Goal: Task Accomplishment & Management: Manage account settings

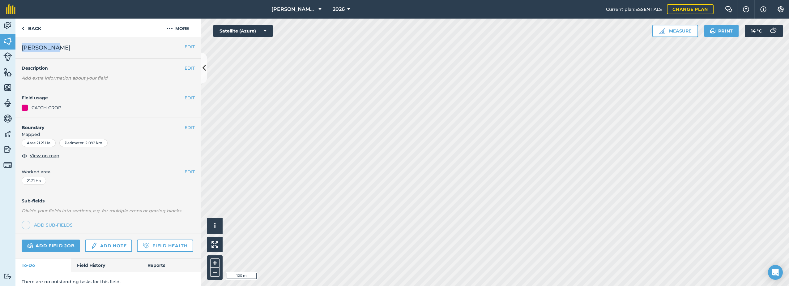
drag, startPoint x: 54, startPoint y: 47, endPoint x: 22, endPoint y: 48, distance: 32.8
click at [22, 48] on h2 "[PERSON_NAME]" at bounding box center [103, 47] width 163 height 9
copy span "[PERSON_NAME]"
click at [170, 29] on img at bounding box center [170, 28] width 6 height 7
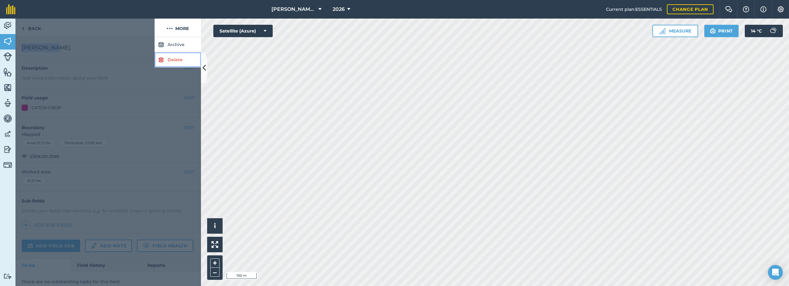
click at [175, 60] on link "Delete" at bounding box center [178, 59] width 46 height 15
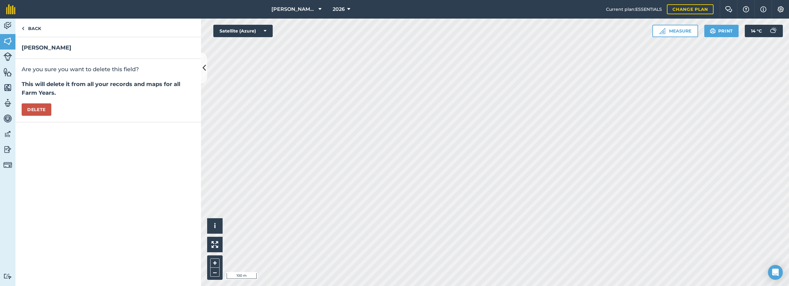
drag, startPoint x: 15, startPoint y: 110, endPoint x: 20, endPoint y: 109, distance: 4.4
click at [17, 110] on div "Are you sure you want to delete this field? This will delete it from all your r…" at bounding box center [108, 90] width 186 height 63
click at [34, 108] on button "Delete" at bounding box center [37, 109] width 30 height 12
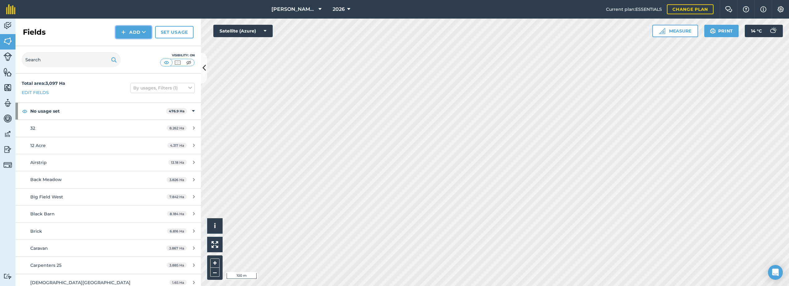
click at [138, 32] on button "Add" at bounding box center [134, 32] width 36 height 12
click at [130, 46] on link "Draw" at bounding box center [134, 46] width 34 height 14
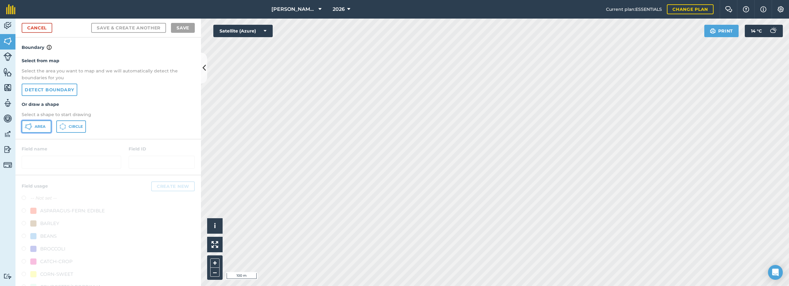
click at [37, 126] on span "Area" at bounding box center [40, 126] width 11 height 5
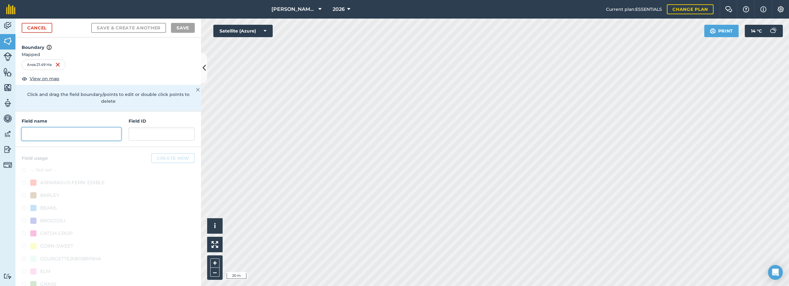
click at [89, 133] on input "text" at bounding box center [72, 133] width 100 height 13
paste input "[PERSON_NAME]"
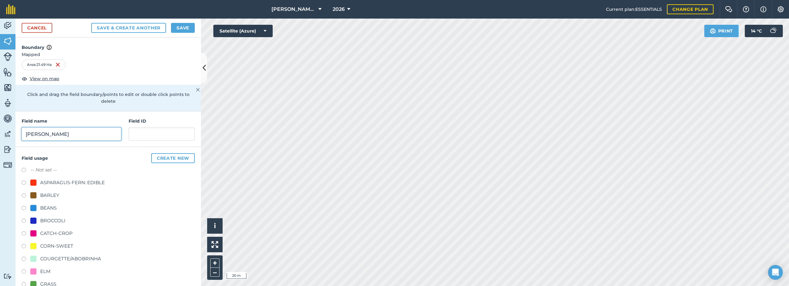
type input "[PERSON_NAME]"
click at [58, 234] on div "CATCH-CROP" at bounding box center [56, 232] width 32 height 7
radio input "true"
click at [182, 28] on button "Save" at bounding box center [183, 28] width 24 height 10
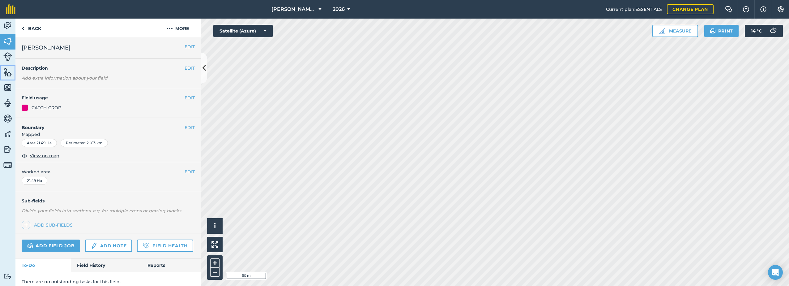
click at [10, 75] on img at bounding box center [7, 71] width 9 height 9
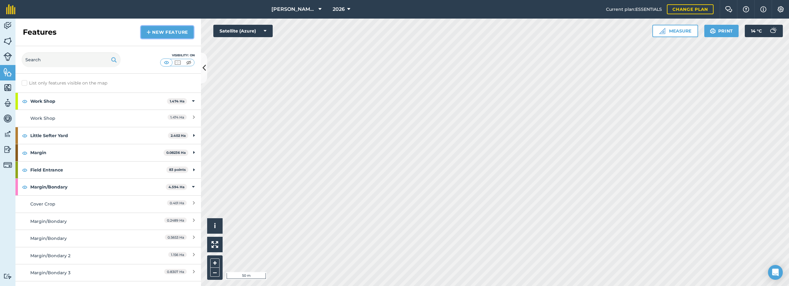
click at [163, 31] on link "New feature" at bounding box center [167, 32] width 53 height 12
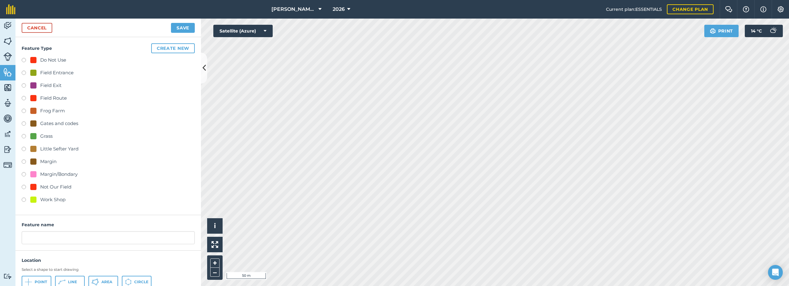
click at [42, 134] on div "Grass" at bounding box center [46, 135] width 12 height 7
radio input "true"
click at [62, 236] on input "Grass 10" at bounding box center [108, 237] width 173 height 13
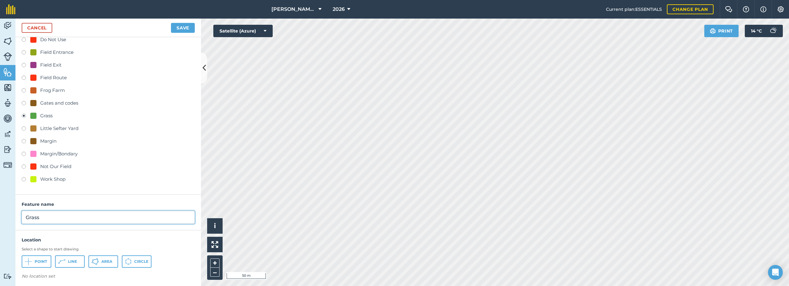
scroll to position [23, 0]
type input "Grass"
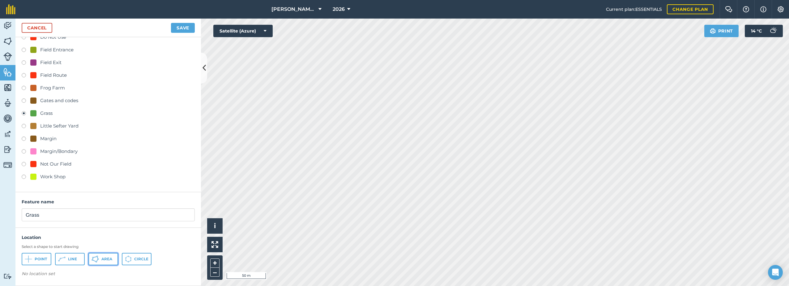
click at [103, 259] on span "Area" at bounding box center [106, 258] width 11 height 5
click at [180, 30] on button "Save" at bounding box center [183, 28] width 24 height 10
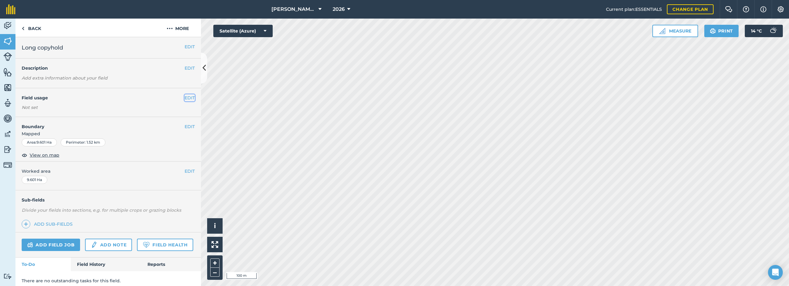
click at [185, 96] on button "EDIT" at bounding box center [190, 97] width 10 height 7
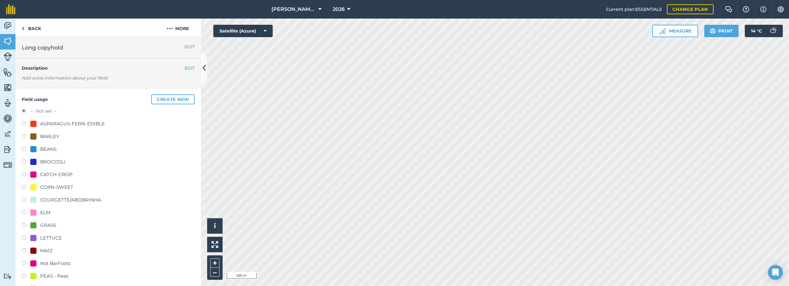
click at [52, 174] on div "CATCH-CROP" at bounding box center [56, 174] width 32 height 7
radio input "true"
radio input "false"
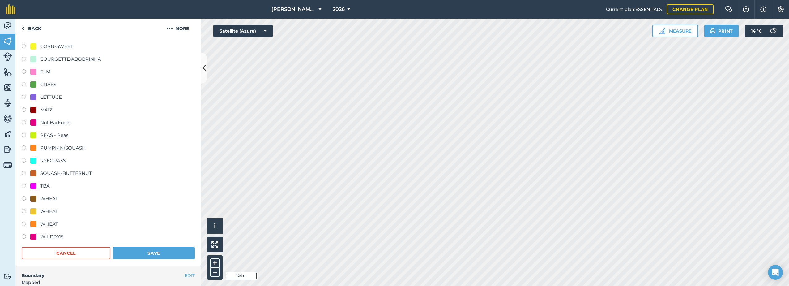
scroll to position [155, 0]
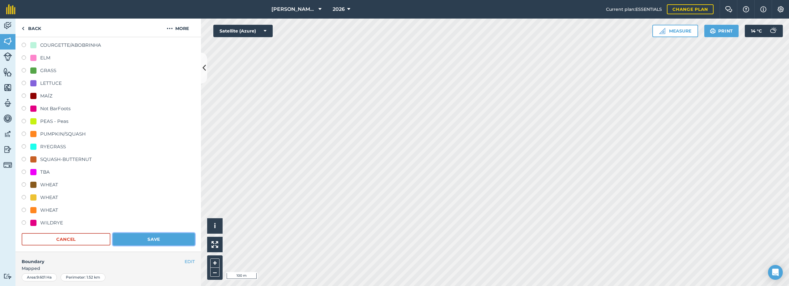
click at [152, 242] on button "Save" at bounding box center [154, 239] width 82 height 12
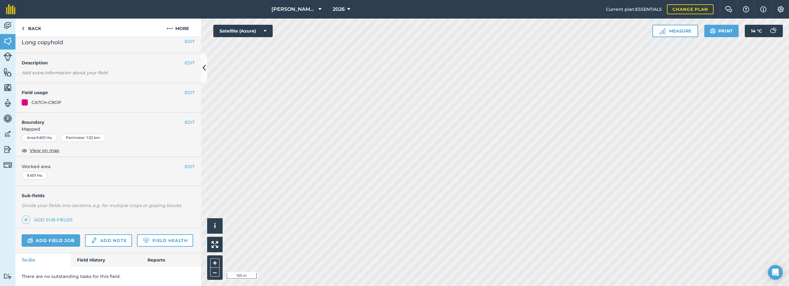
scroll to position [23, 0]
click at [187, 89] on button "EDIT" at bounding box center [190, 92] width 10 height 7
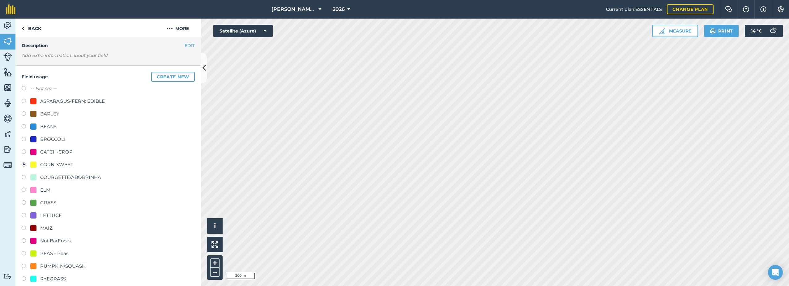
click at [59, 139] on div "BROCCOLI" at bounding box center [52, 138] width 25 height 7
radio input "true"
radio input "false"
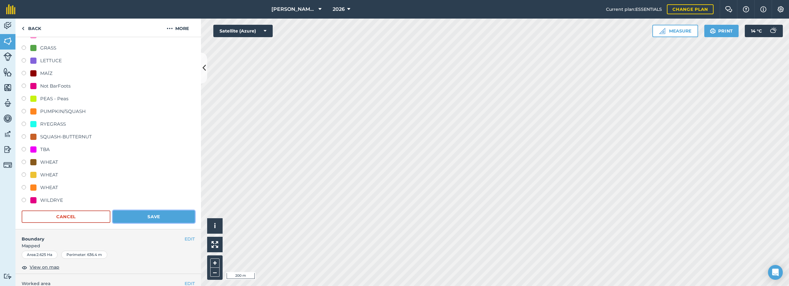
click at [170, 214] on button "Save" at bounding box center [154, 216] width 82 height 12
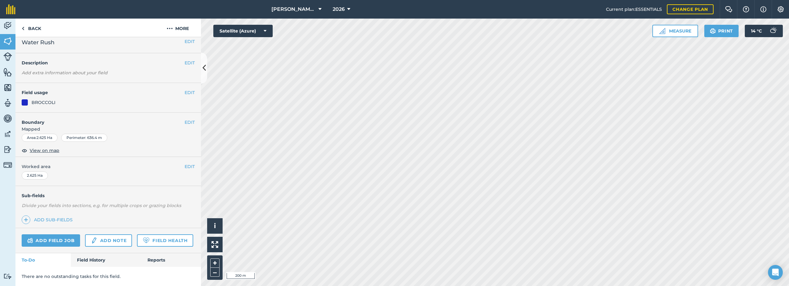
scroll to position [23, 0]
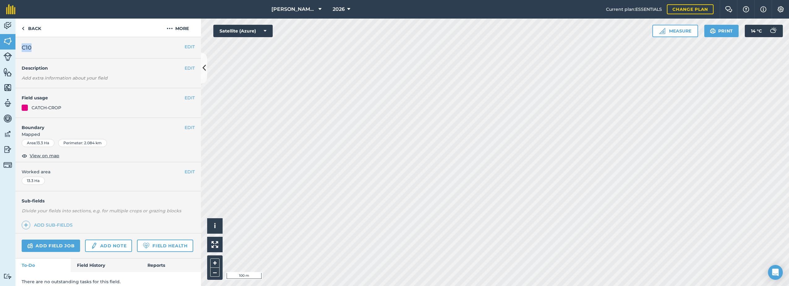
drag, startPoint x: 33, startPoint y: 45, endPoint x: 24, endPoint y: 46, distance: 10.0
click at [24, 46] on h2 "C10" at bounding box center [103, 47] width 163 height 9
copy span "C10"
click at [178, 28] on button "More" at bounding box center [178, 28] width 46 height 18
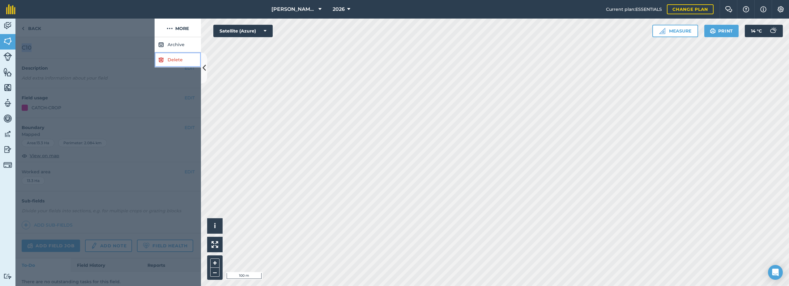
click at [168, 60] on link "Delete" at bounding box center [178, 59] width 46 height 15
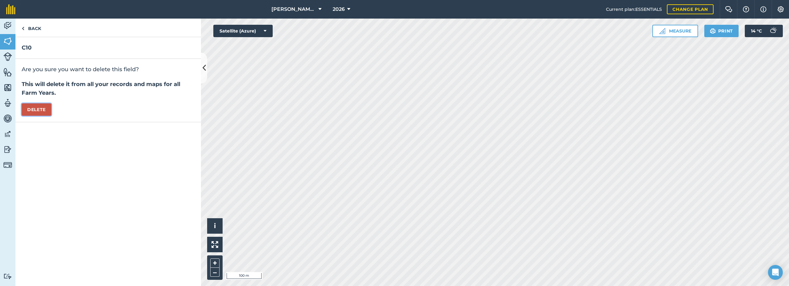
click at [42, 109] on button "Delete" at bounding box center [37, 109] width 30 height 12
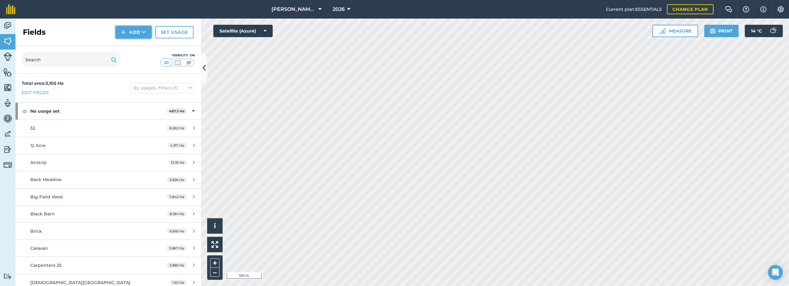
click at [131, 31] on button "Add" at bounding box center [134, 32] width 36 height 12
click at [129, 45] on link "Draw" at bounding box center [134, 46] width 34 height 14
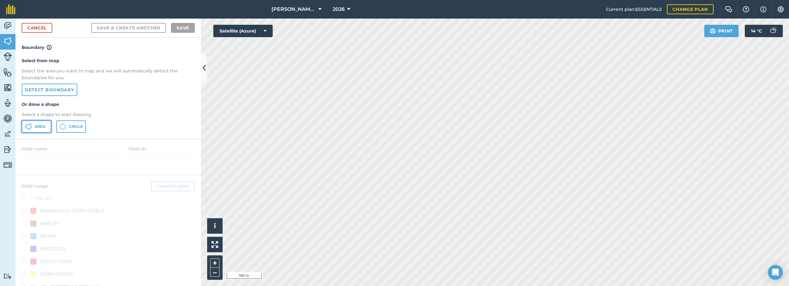
click at [35, 127] on button "Area" at bounding box center [37, 126] width 30 height 12
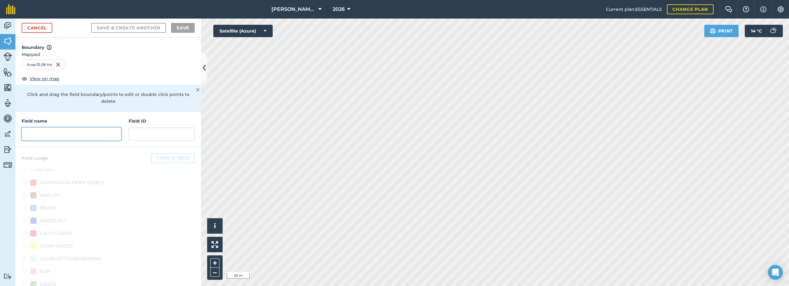
click at [58, 131] on input "text" at bounding box center [72, 133] width 100 height 13
paste input "C10"
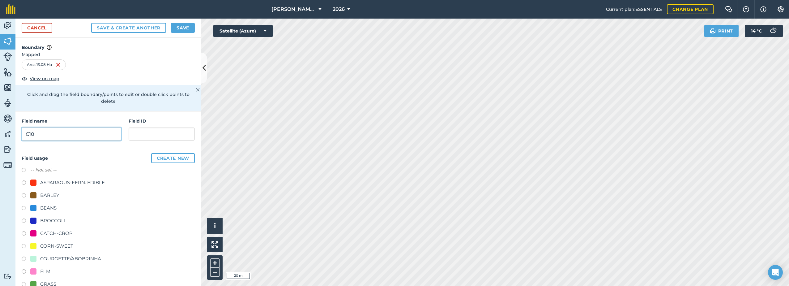
type input "C10"
click at [45, 230] on div "CATCH-CROP" at bounding box center [56, 232] width 32 height 7
radio input "true"
click at [182, 29] on button "Save" at bounding box center [183, 28] width 24 height 10
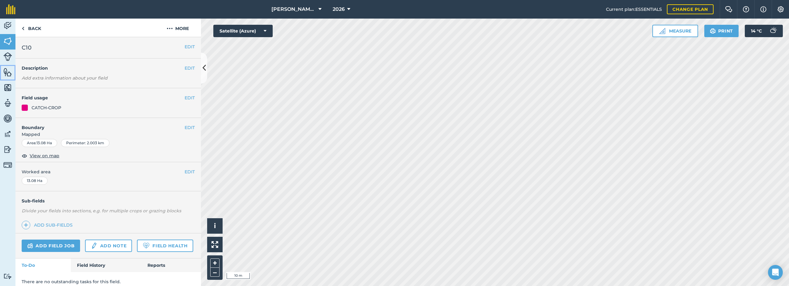
click at [6, 73] on img at bounding box center [7, 71] width 9 height 9
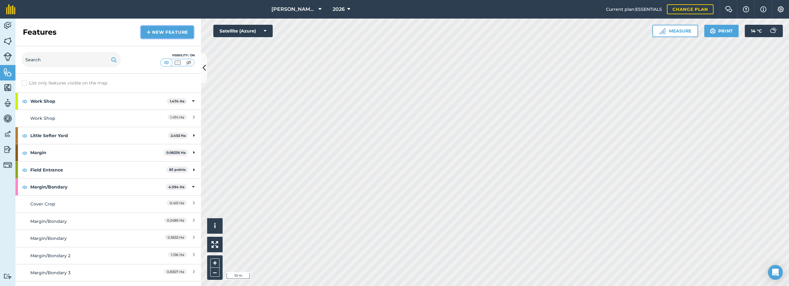
click at [155, 30] on link "New feature" at bounding box center [167, 32] width 53 height 12
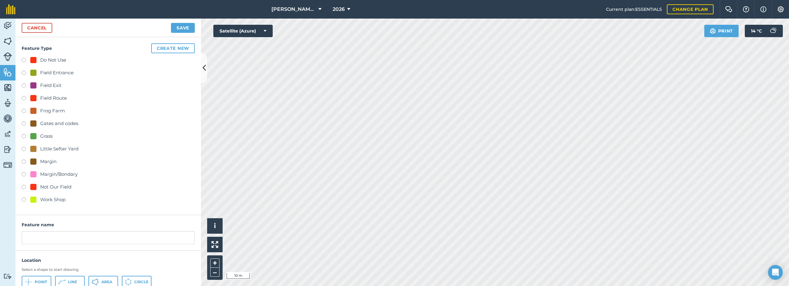
click at [48, 148] on div "Little Sefter Yard" at bounding box center [59, 148] width 38 height 7
radio input "true"
type input "Little Sefter Yard 2"
click at [84, 235] on input "Little Sefter Yard 2" at bounding box center [108, 237] width 173 height 13
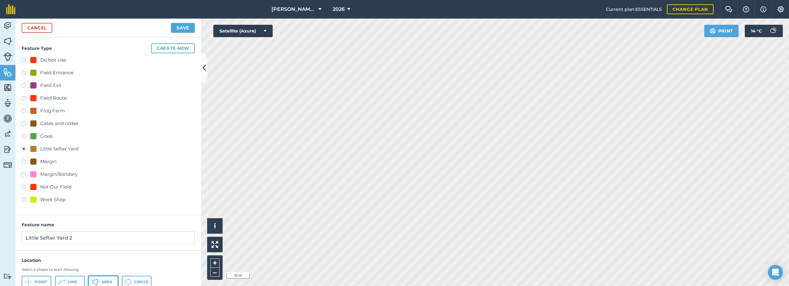
click at [94, 279] on icon at bounding box center [95, 281] width 7 height 7
click at [184, 25] on button "Save" at bounding box center [183, 28] width 24 height 10
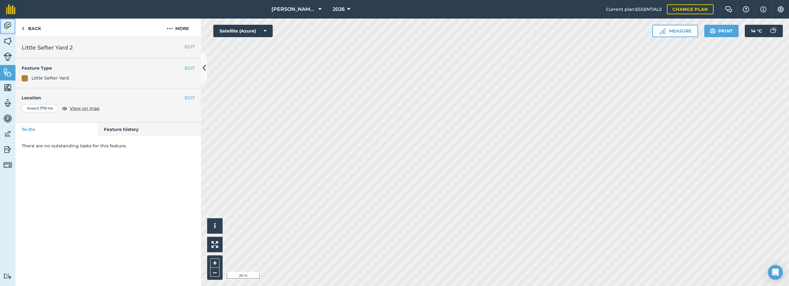
click at [8, 25] on img at bounding box center [7, 25] width 9 height 9
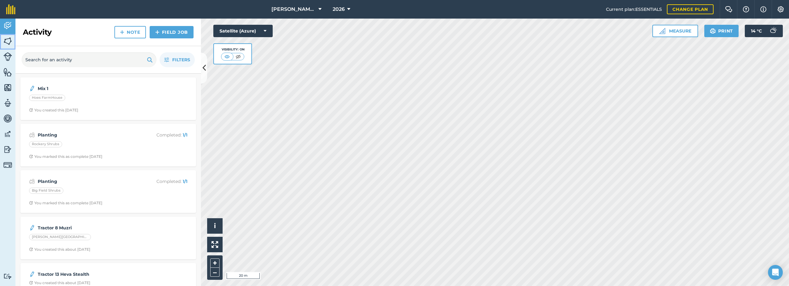
click at [11, 38] on img at bounding box center [7, 40] width 9 height 9
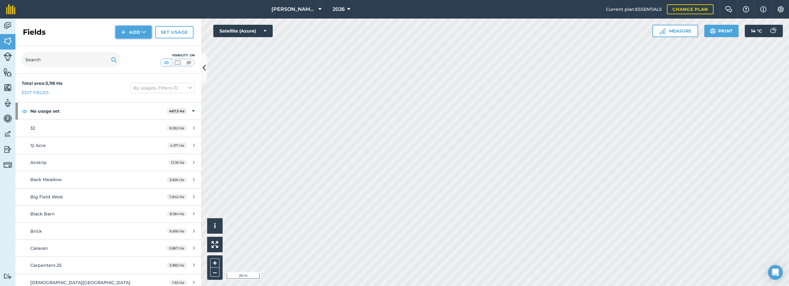
click at [124, 31] on img at bounding box center [123, 31] width 4 height 7
click at [122, 44] on link "Draw" at bounding box center [134, 46] width 34 height 14
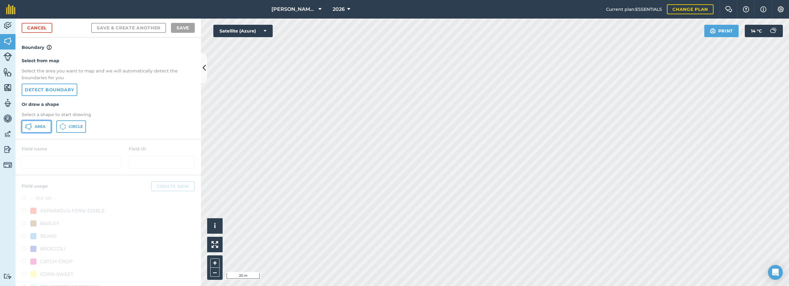
click at [31, 127] on icon at bounding box center [31, 128] width 2 height 2
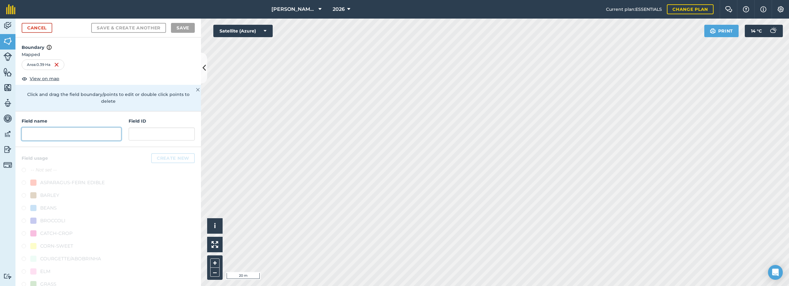
click at [61, 135] on input "text" at bounding box center [72, 133] width 100 height 13
paste input "C10"
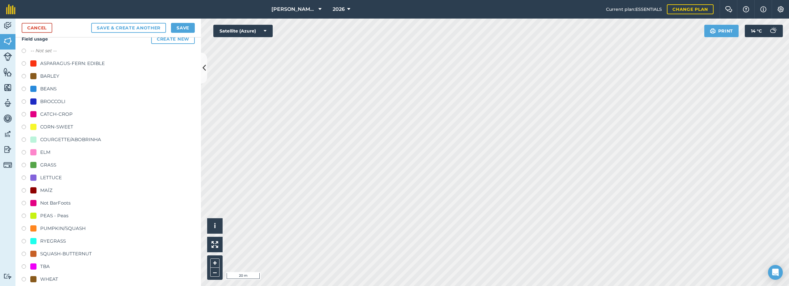
scroll to position [124, 0]
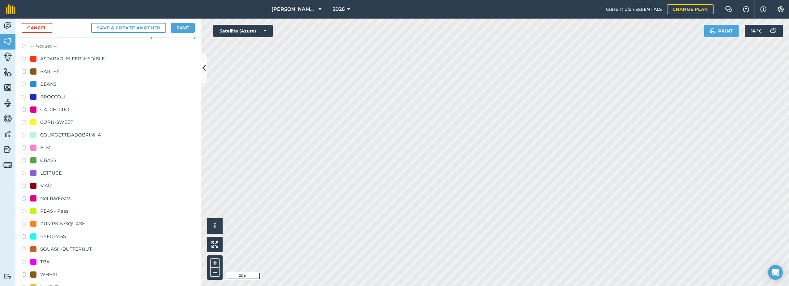
type input "C10"
click at [46, 149] on div "ELM" at bounding box center [45, 147] width 10 height 7
radio input "true"
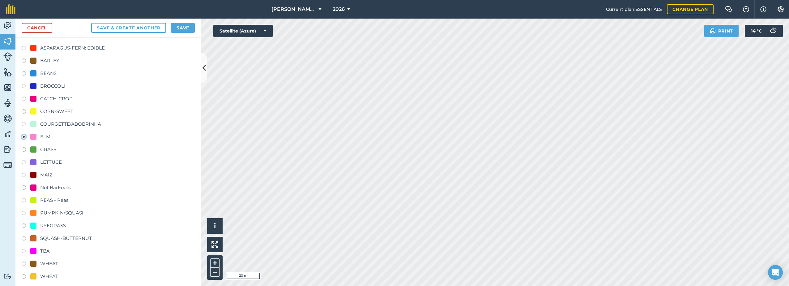
scroll to position [166, 0]
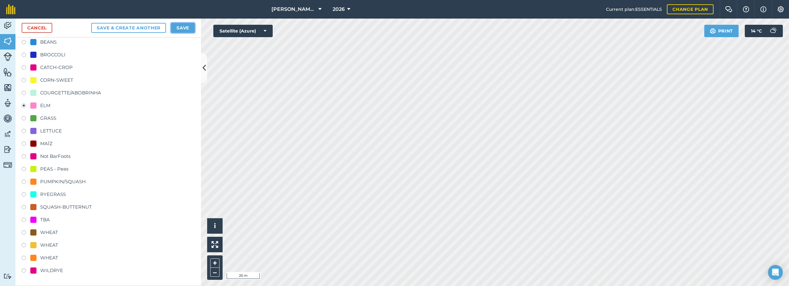
click at [181, 28] on button "Save" at bounding box center [183, 28] width 24 height 10
